Goal: Task Accomplishment & Management: Complete application form

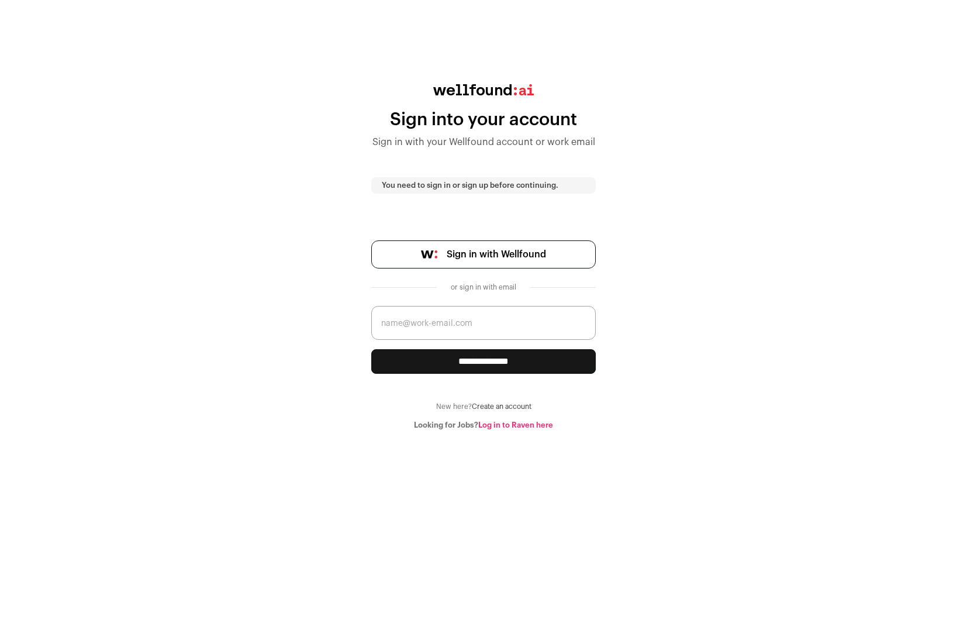
click at [502, 405] on link "Create an account" at bounding box center [502, 406] width 60 height 7
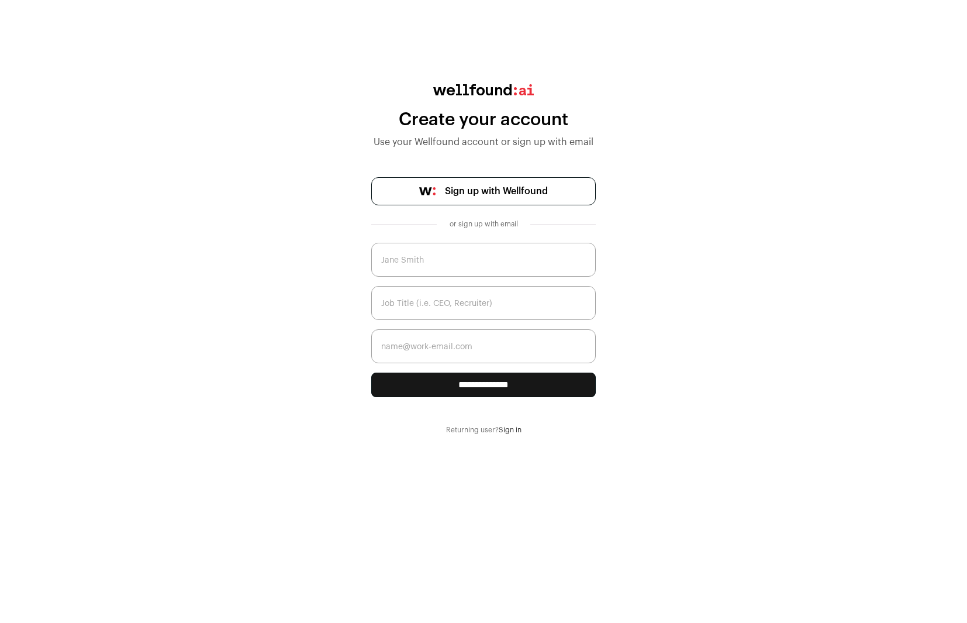
click at [453, 265] on input "text" at bounding box center [483, 260] width 225 height 34
type input "Adam White"
type input "President"
click at [401, 298] on input "President" at bounding box center [483, 303] width 225 height 34
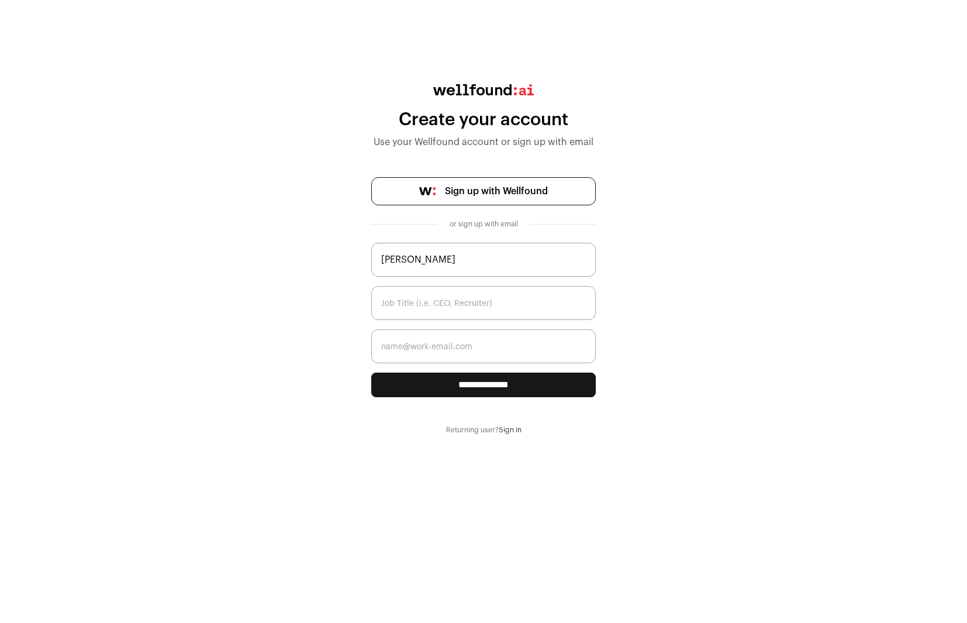
click at [459, 306] on input "text" at bounding box center [483, 303] width 225 height 34
paste input "President"
type input "President"
click at [446, 353] on input "email" at bounding box center [483, 346] width 225 height 34
type input "adam@hendries.co"
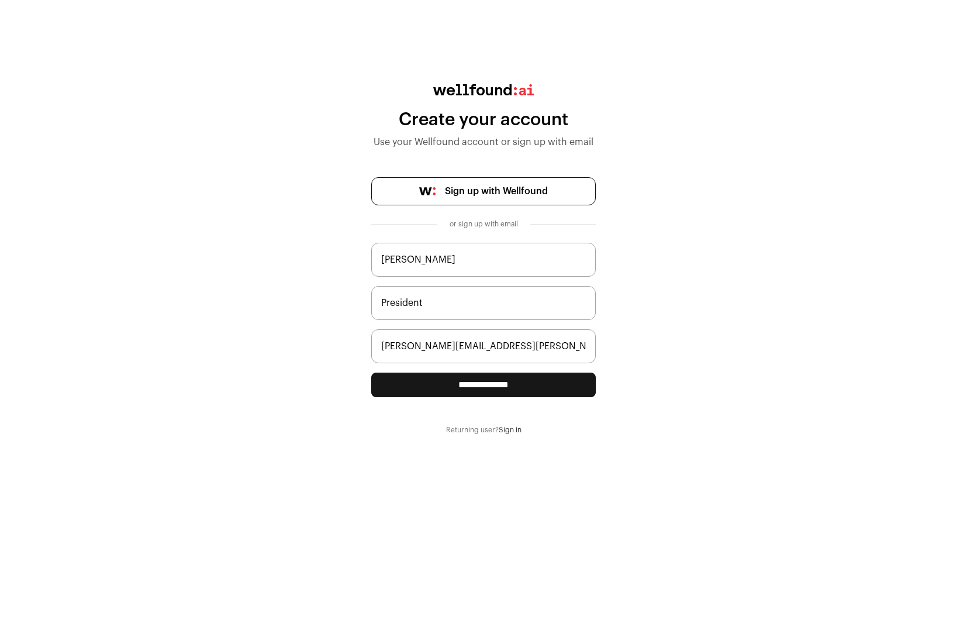
click at [472, 386] on input "**********" at bounding box center [483, 384] width 225 height 25
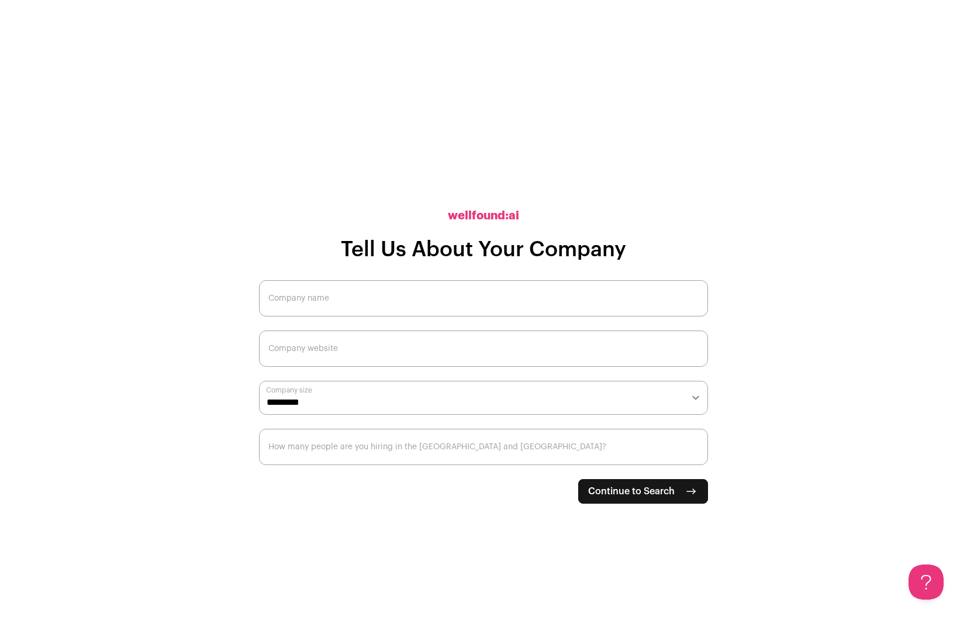
click at [475, 285] on input "Company name" at bounding box center [483, 298] width 449 height 36
type input "[PERSON_NAME] Inc."
type input "[DOMAIN_NAME]"
select select "*"
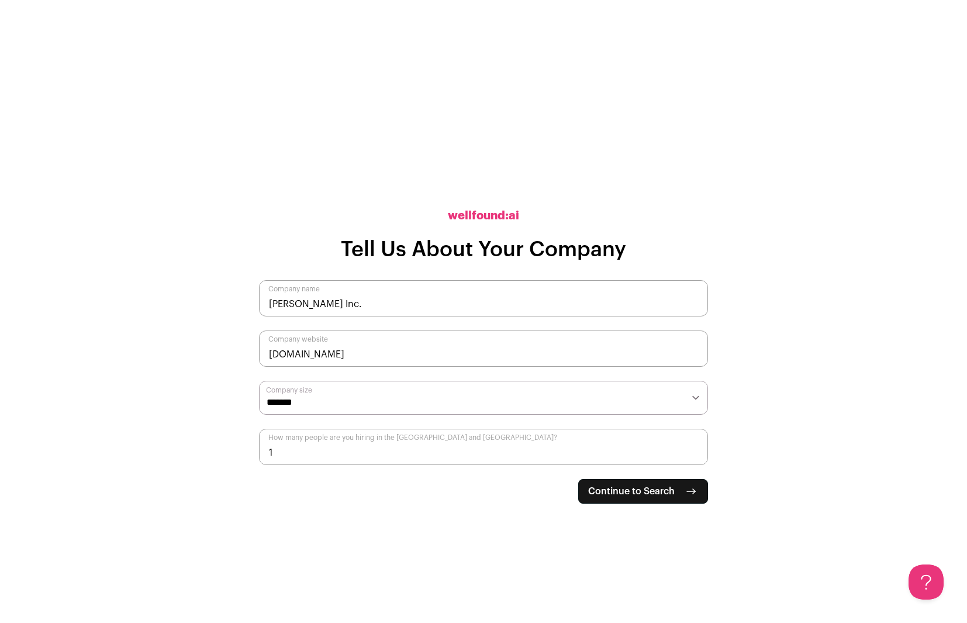
type input "1"
click at [645, 498] on span "Continue to Search" at bounding box center [631, 491] width 87 height 14
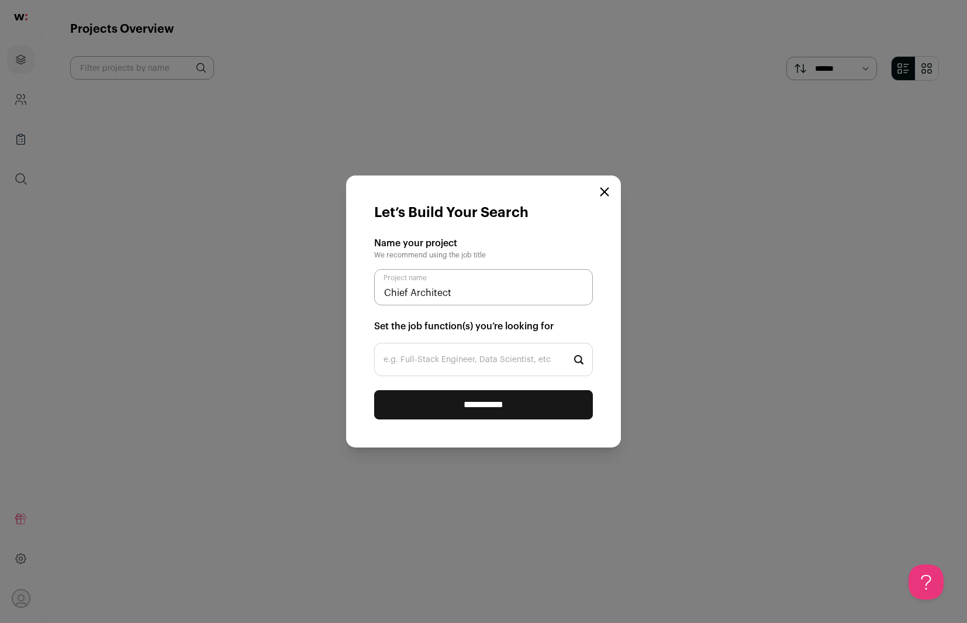
type input "Chief Architect"
click at [474, 358] on input "e.g. Full-Stack Engineer, Data Scientist, etc" at bounding box center [483, 359] width 219 height 33
type input "Full"
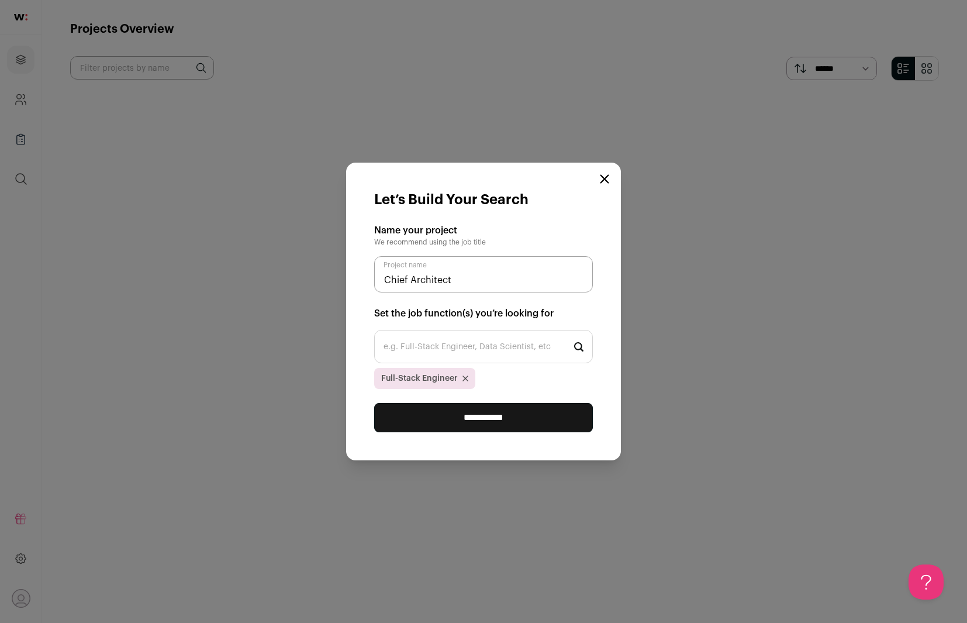
click at [468, 353] on input "e.g. Full-Stack Engineer, Data Scientist, etc" at bounding box center [483, 346] width 219 height 33
type input "A"
click at [530, 415] on input "**********" at bounding box center [483, 417] width 219 height 29
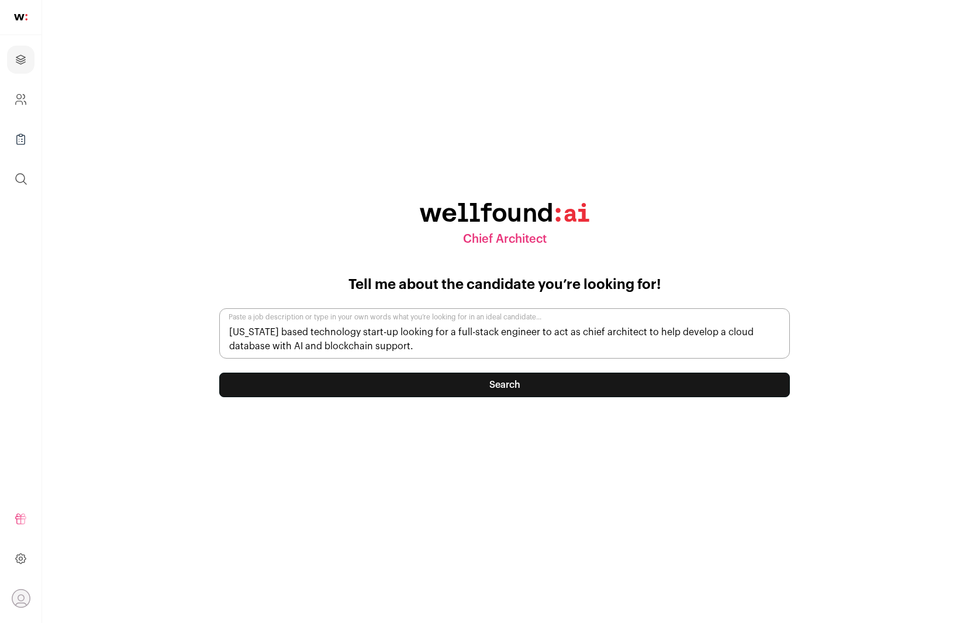
type textarea "Massachusetts based technology start-up looking for a full-stack engineer to ac…"
click at [495, 389] on button "Search" at bounding box center [504, 384] width 571 height 25
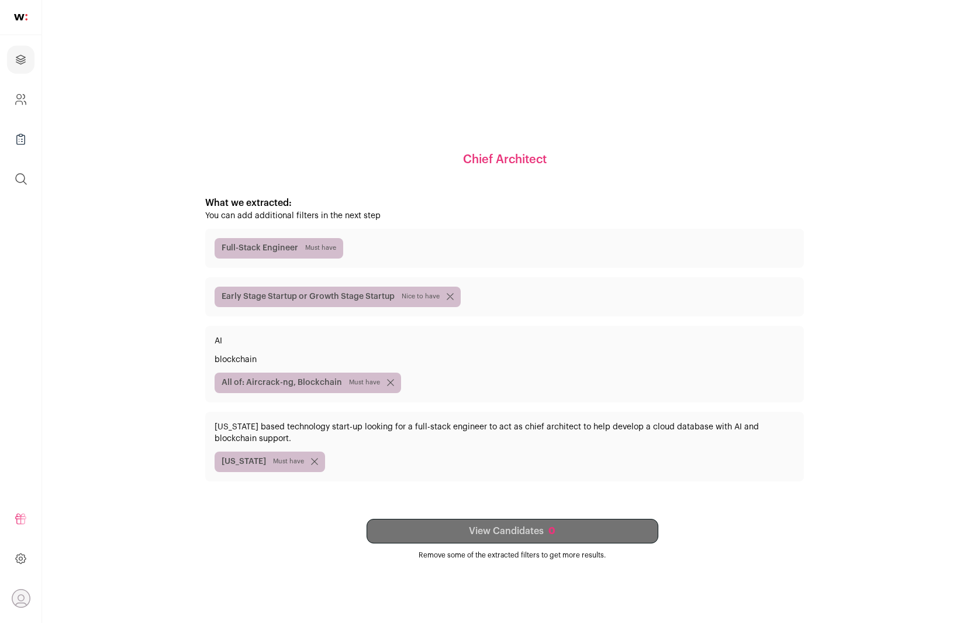
click at [501, 528] on div "View Candidates 0 Remove some of the extracted filters to get more results." at bounding box center [512, 539] width 584 height 41
click at [387, 380] on icon "submit" at bounding box center [390, 382] width 7 height 7
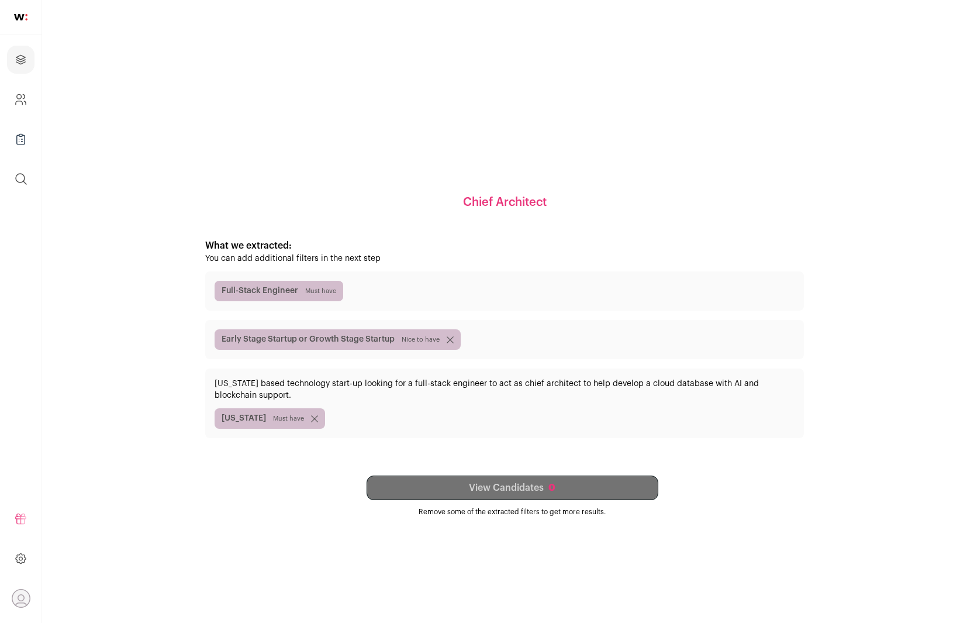
click at [449, 340] on icon "submit" at bounding box center [450, 339] width 7 height 7
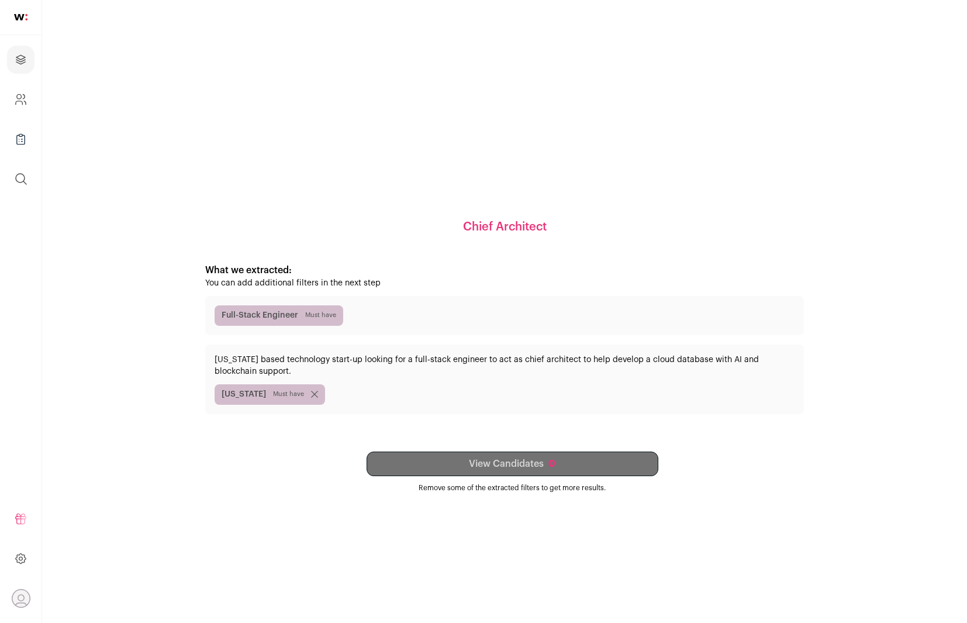
click at [317, 396] on icon "submit" at bounding box center [315, 394] width 6 height 6
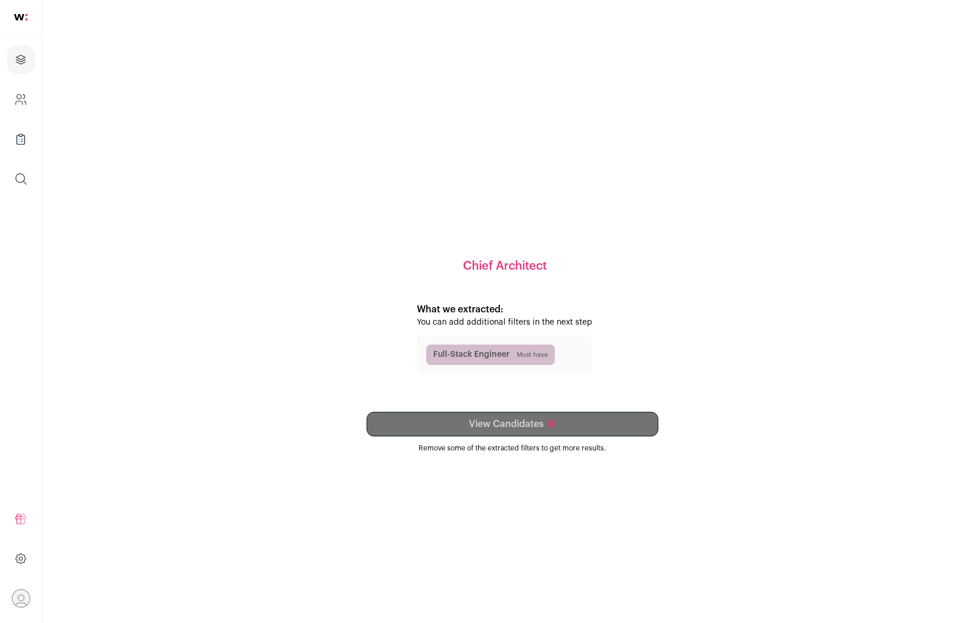
click at [498, 424] on div "View Candidates 0 Remove some of the extracted filters to get more results." at bounding box center [512, 432] width 584 height 41
click at [497, 423] on div "View Candidates 0 Remove some of the extracted filters to get more results." at bounding box center [512, 432] width 584 height 41
click at [496, 423] on div "View Candidates 0 Remove some of the extracted filters to get more results." at bounding box center [512, 432] width 584 height 41
drag, startPoint x: 496, startPoint y: 423, endPoint x: 708, endPoint y: 333, distance: 229.8
click at [708, 333] on div "Chief Architect What we extracted: You can add additional filters in the next s…" at bounding box center [504, 311] width 869 height 581
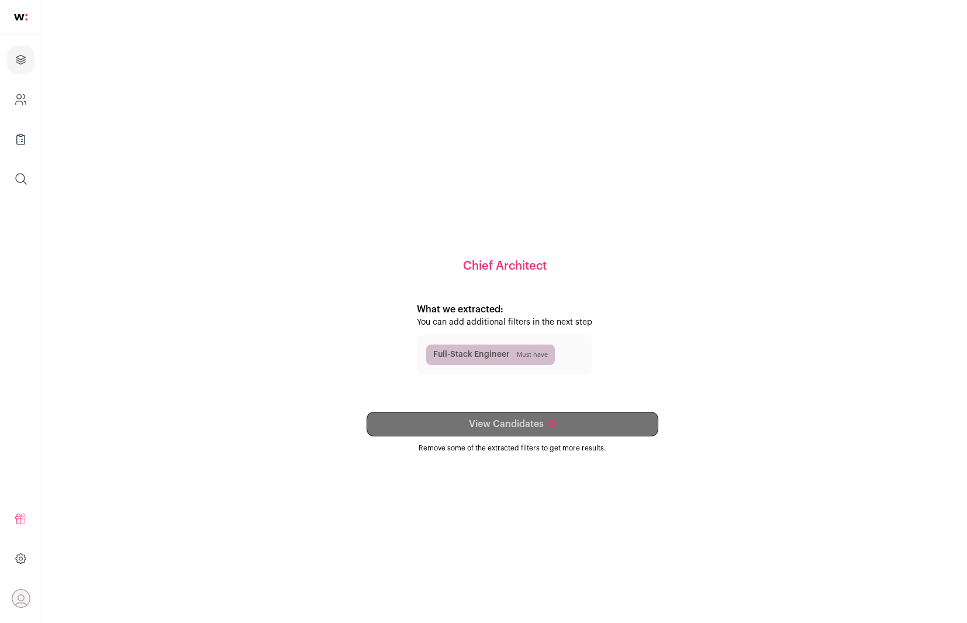
click at [665, 296] on div "Chief Architect What we extracted: You can add additional filters in the next s…" at bounding box center [504, 311] width 869 height 581
click at [23, 11] on link at bounding box center [21, 17] width 42 height 35
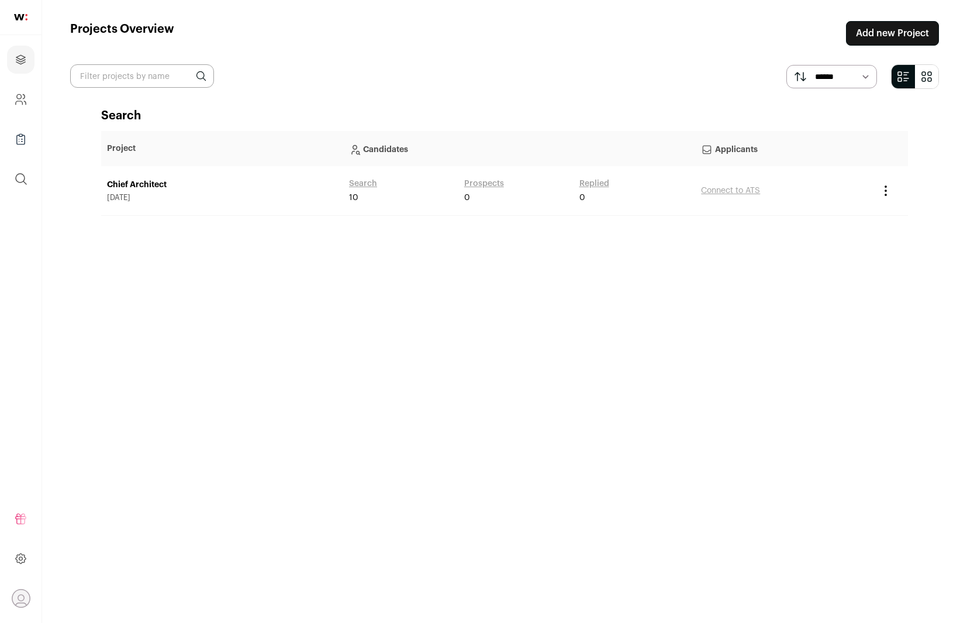
click at [151, 182] on link "Chief Architect" at bounding box center [222, 185] width 230 height 12
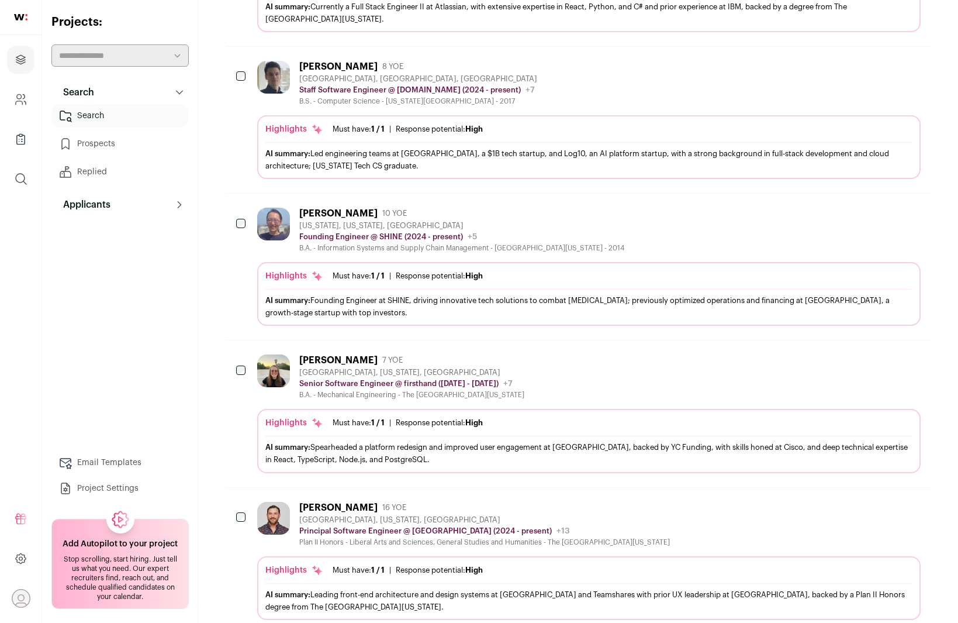
scroll to position [322, 0]
